Goal: Find specific page/section

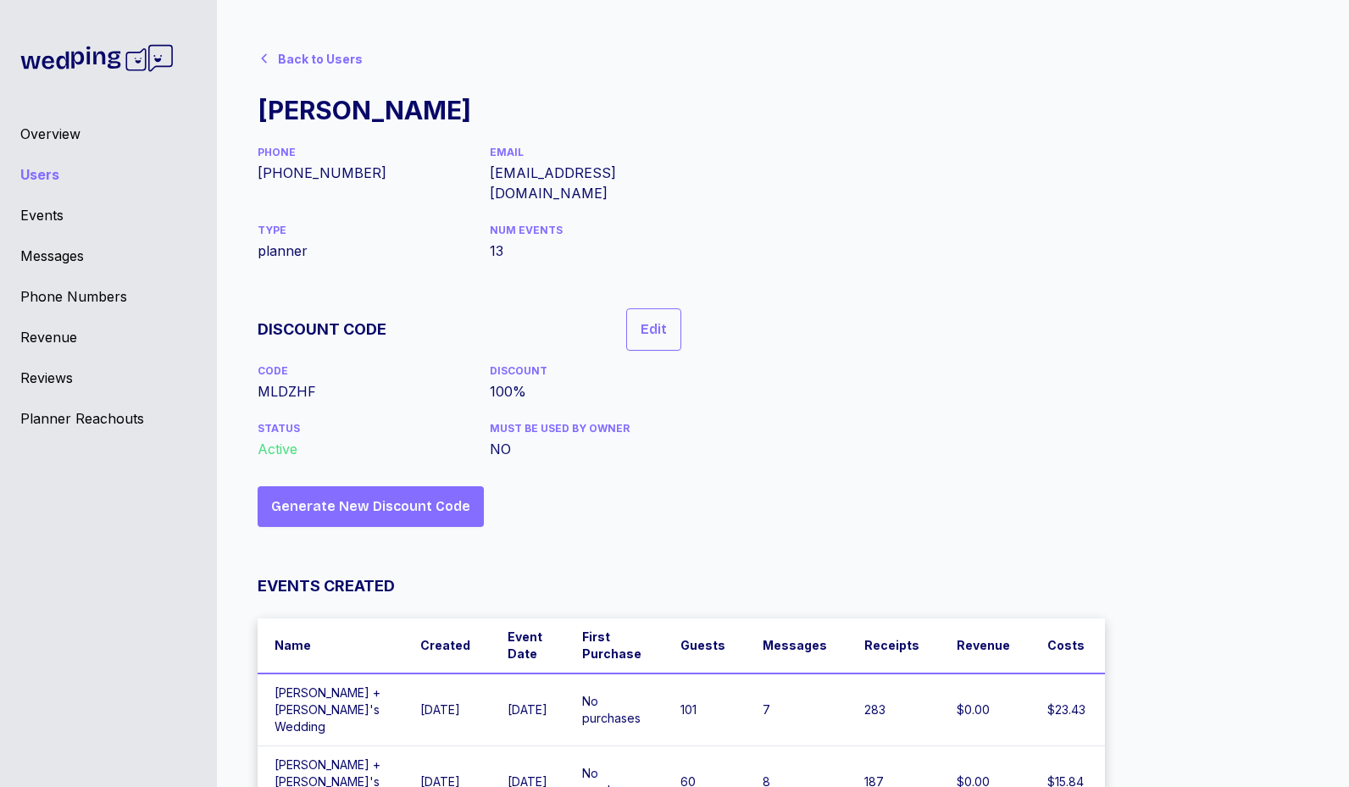
click at [52, 173] on div "Users" at bounding box center [108, 174] width 176 height 20
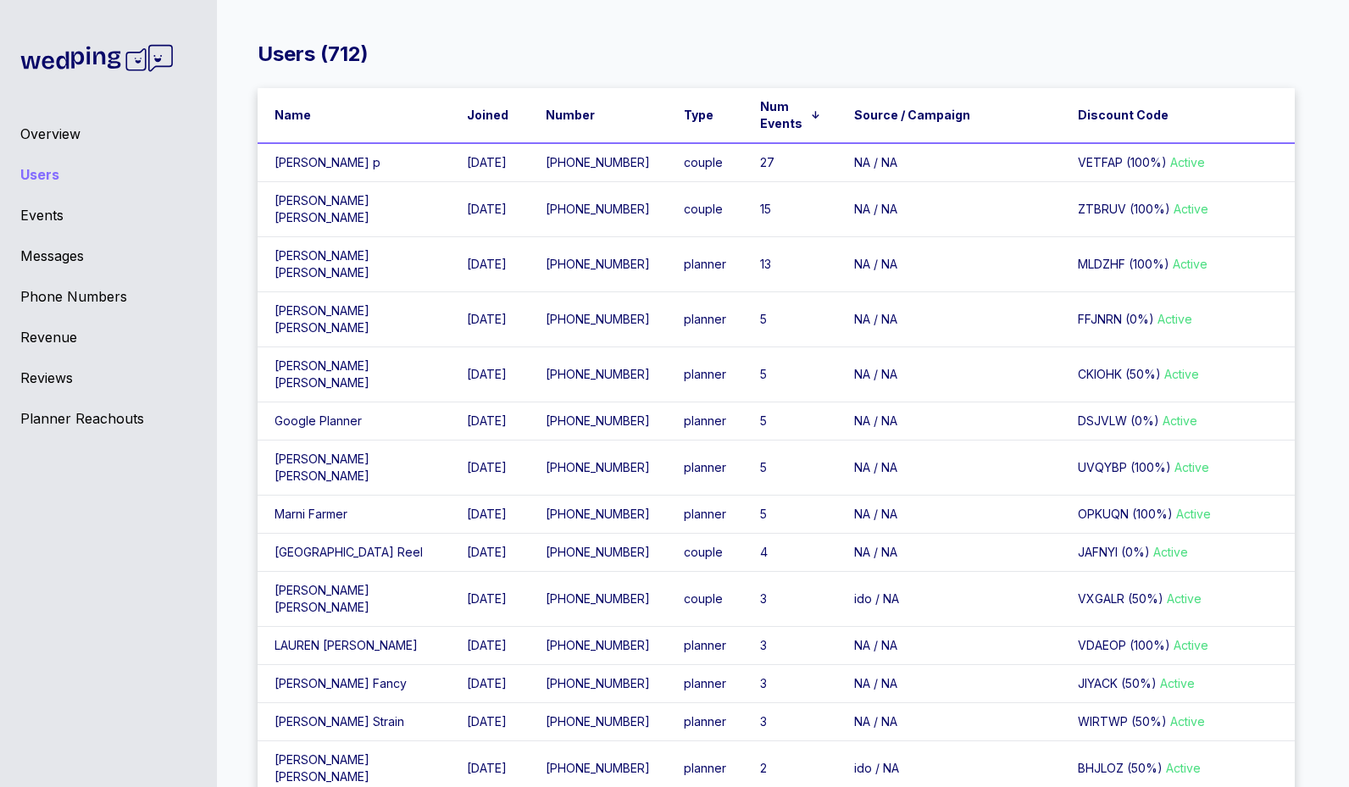
click at [337, 496] on td "Emily Berg" at bounding box center [354, 468] width 192 height 55
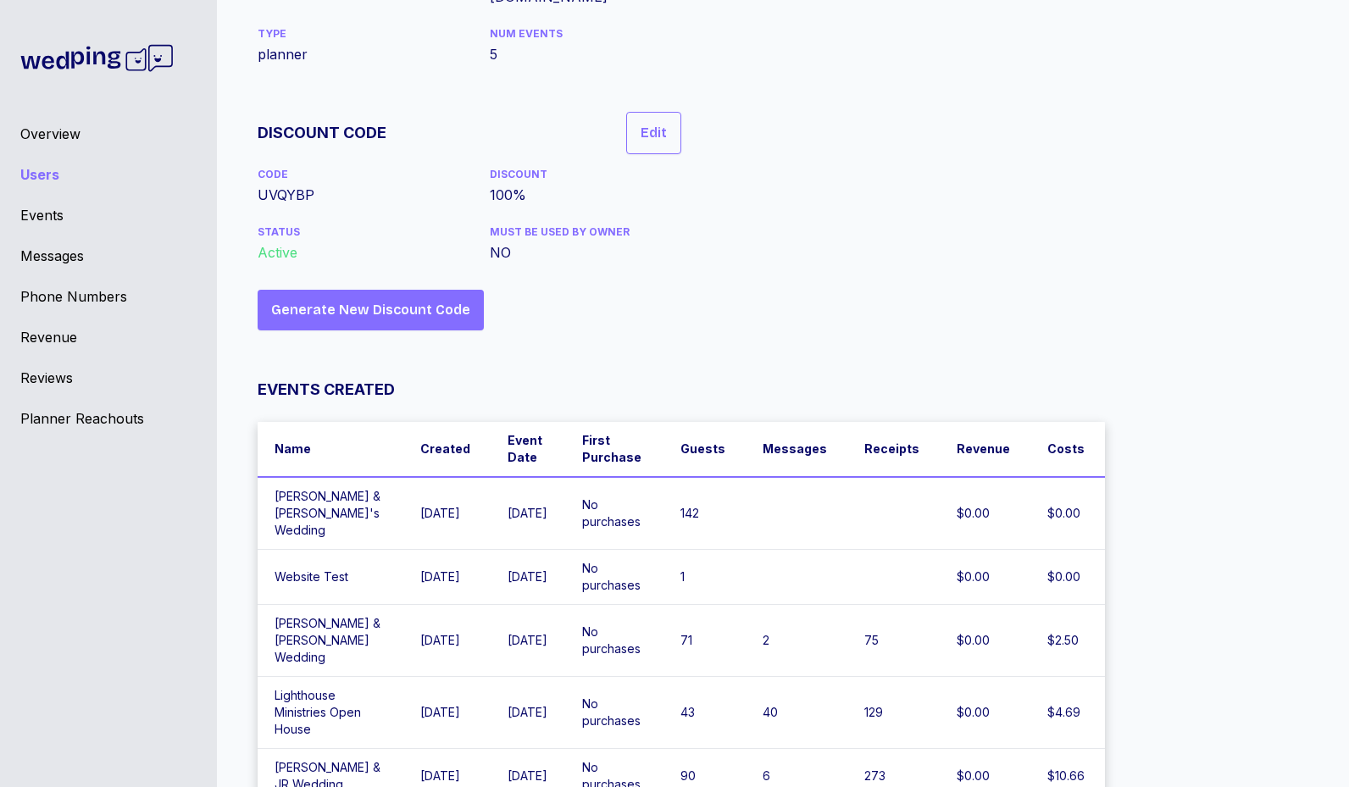
scroll to position [200, 0]
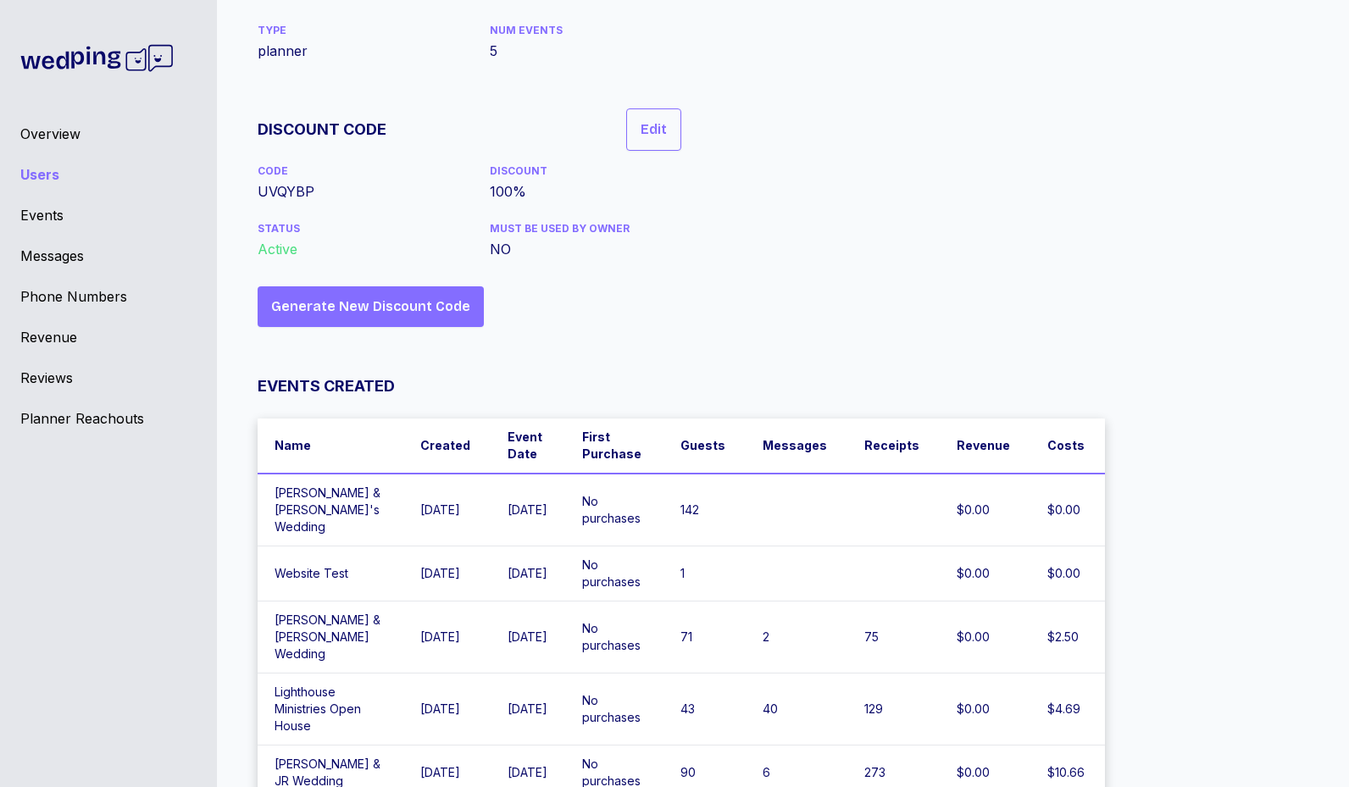
click at [74, 64] on icon at bounding box center [95, 58] width 49 height 22
